Goal: Transaction & Acquisition: Purchase product/service

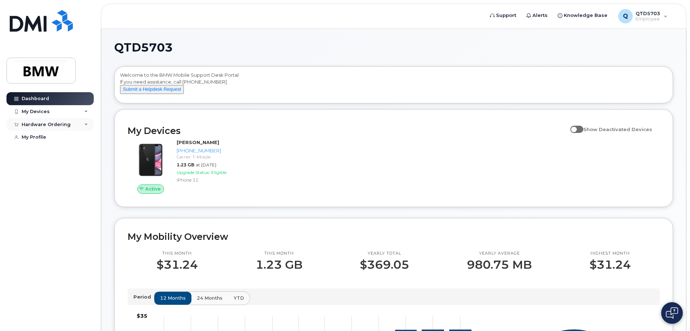
click at [49, 125] on div "Hardware Ordering" at bounding box center [46, 125] width 49 height 6
click at [40, 152] on div "New Order" at bounding box center [38, 151] width 27 height 6
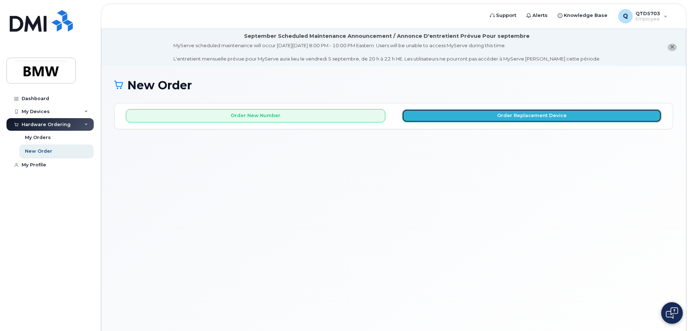
click at [479, 117] on button "Order Replacement Device" at bounding box center [532, 115] width 260 height 13
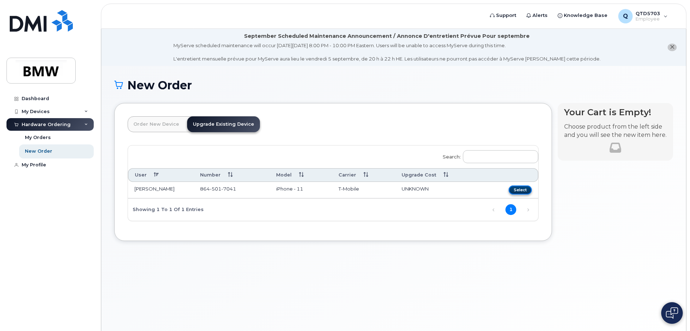
click at [522, 190] on button "Select" at bounding box center [520, 190] width 23 height 9
